Goal: Transaction & Acquisition: Purchase product/service

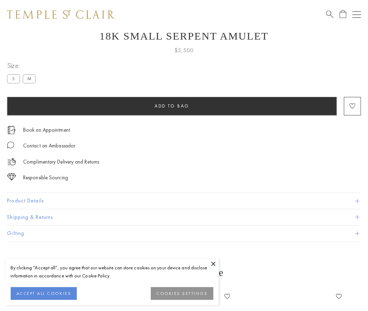
scroll to position [28, 0]
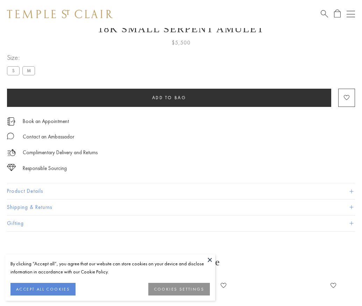
click at [169, 97] on span "Add to bag" at bounding box center [169, 98] width 34 height 6
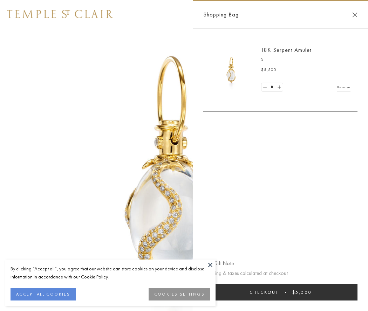
click at [280, 292] on button "Checkout $5,500" at bounding box center [280, 292] width 154 height 16
